Goal: Find specific page/section: Find specific page/section

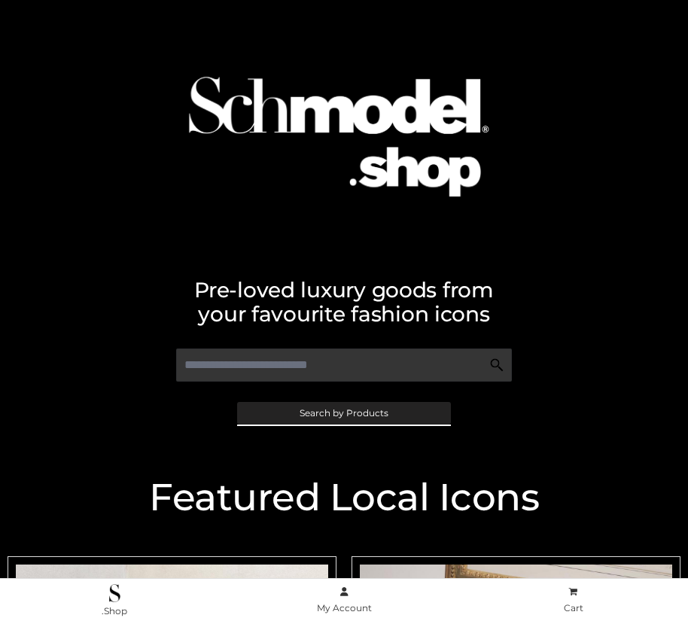
click at [343, 412] on span "Search by Products" at bounding box center [344, 413] width 89 height 9
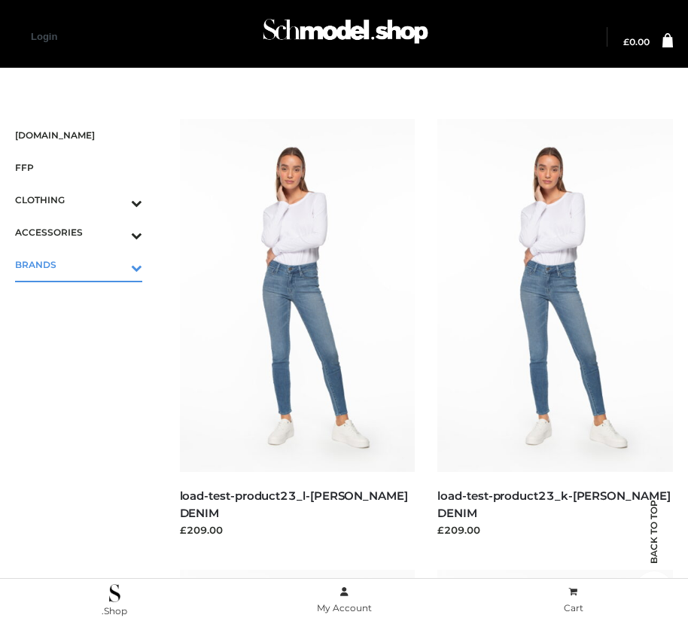
click at [115, 264] on icon "Toggle Submenu" at bounding box center [58, 267] width 169 height 17
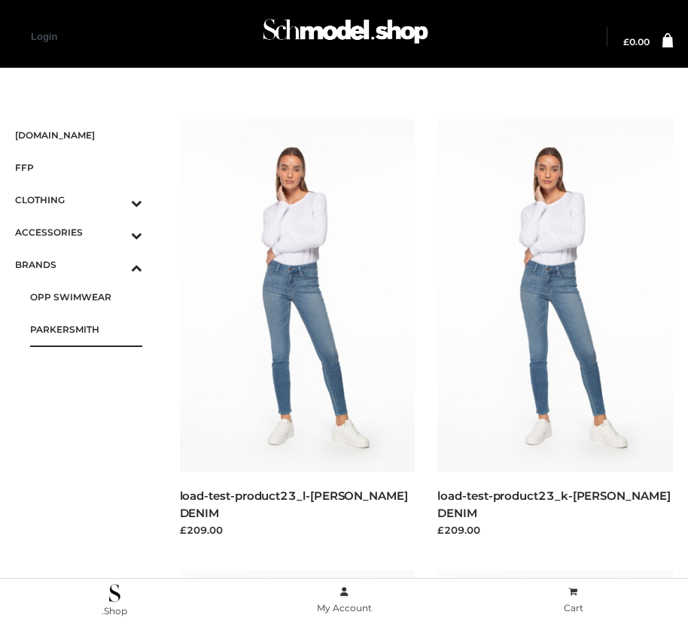
click at [86, 329] on span "PARKERSMITH" at bounding box center [86, 329] width 112 height 17
